Goal: Navigation & Orientation: Understand site structure

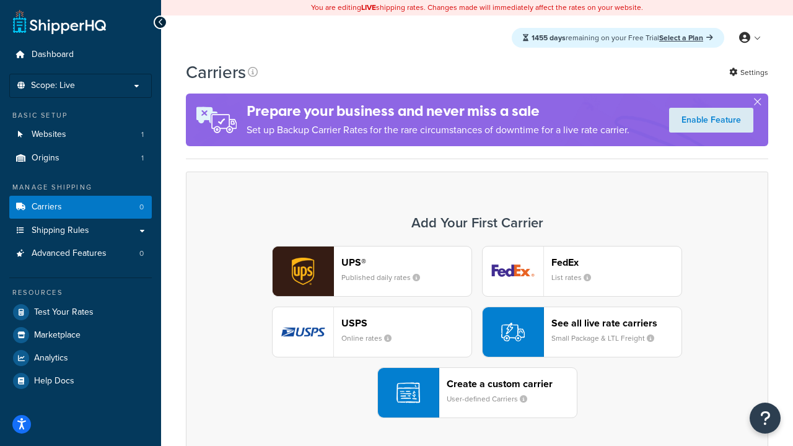
click at [477, 332] on div "UPS® Published daily rates FedEx List rates USPS Online rates See all live rate…" at bounding box center [477, 332] width 557 height 172
click at [617, 262] on header "FedEx" at bounding box center [617, 263] width 130 height 12
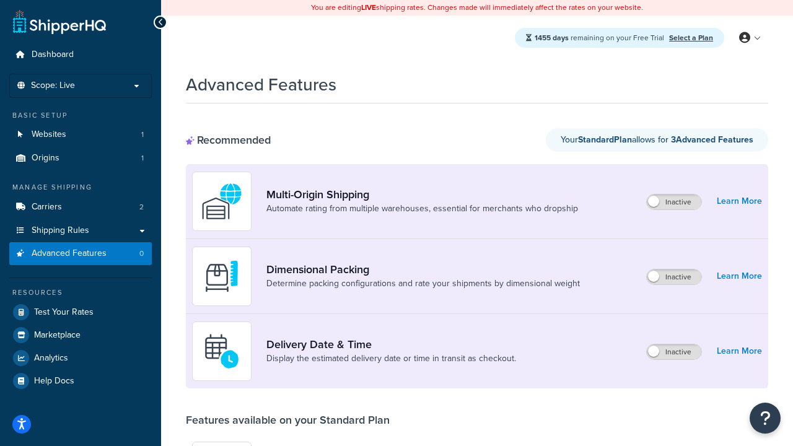
scroll to position [324, 0]
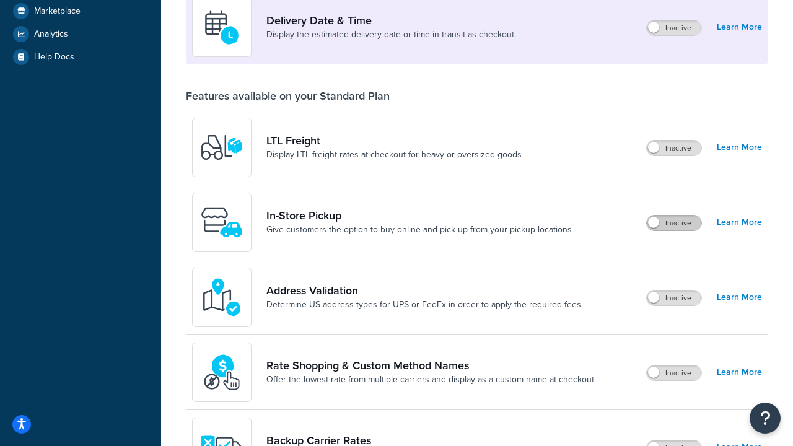
click at [675, 223] on label "Inactive" at bounding box center [674, 223] width 55 height 15
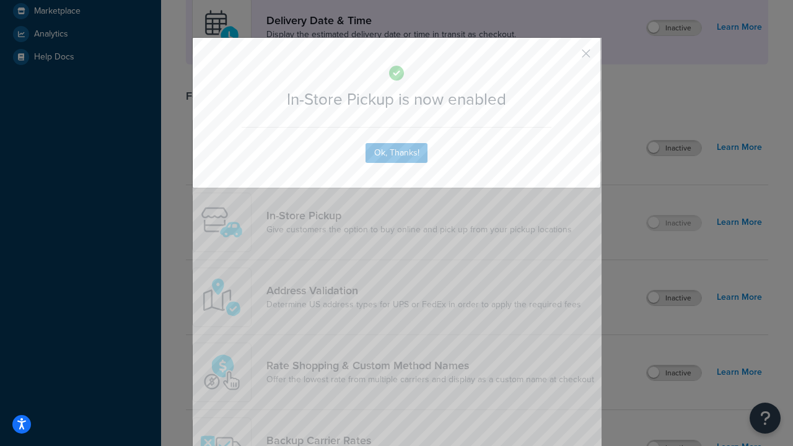
click at [568, 56] on button "button" at bounding box center [568, 57] width 3 height 3
